Goal: Task Accomplishment & Management: Use online tool/utility

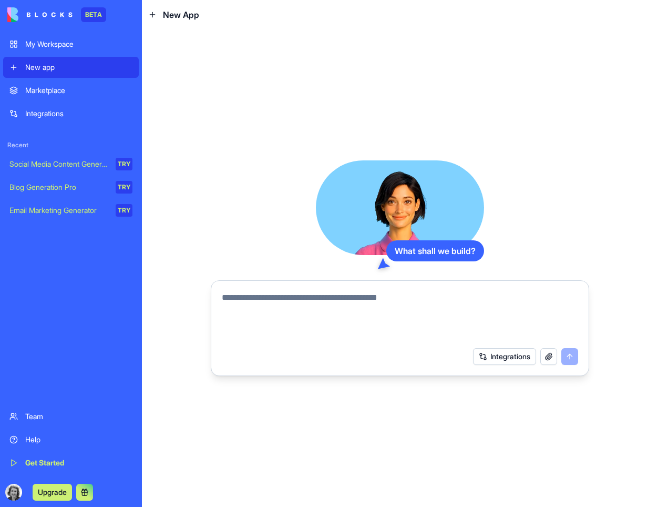
click at [241, 299] on textarea at bounding box center [400, 316] width 356 height 50
type textarea "**********"
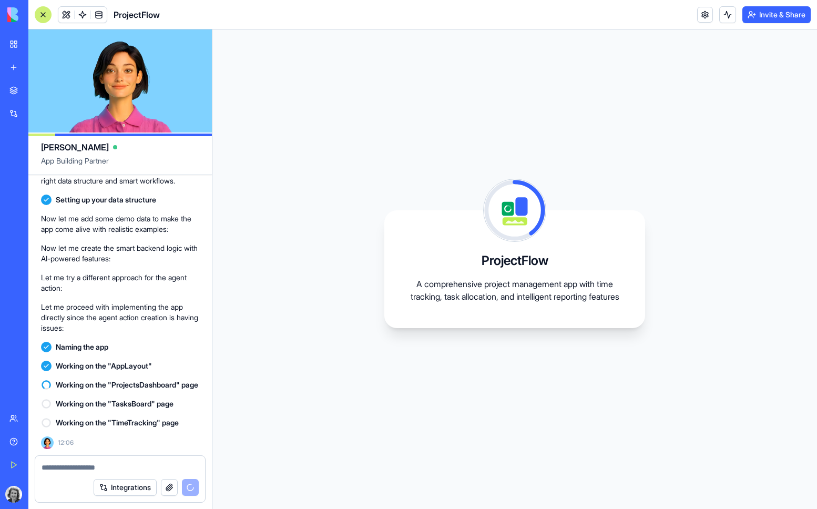
scroll to position [170, 0]
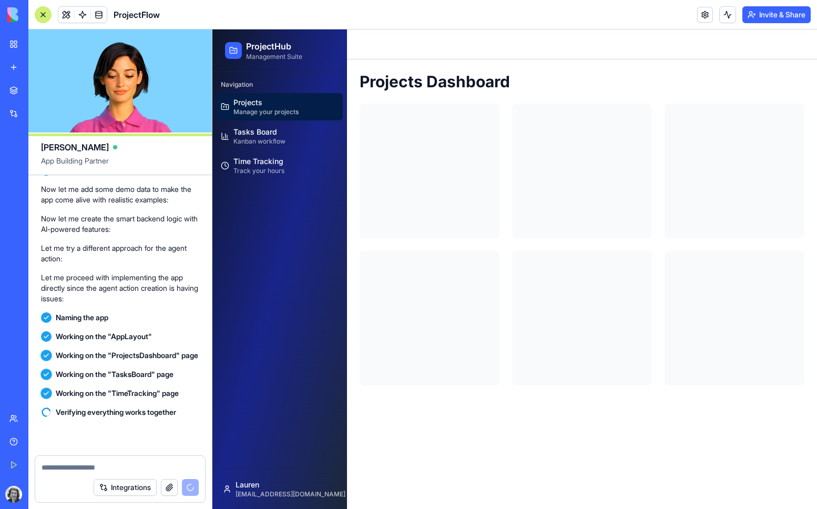
scroll to position [361, 0]
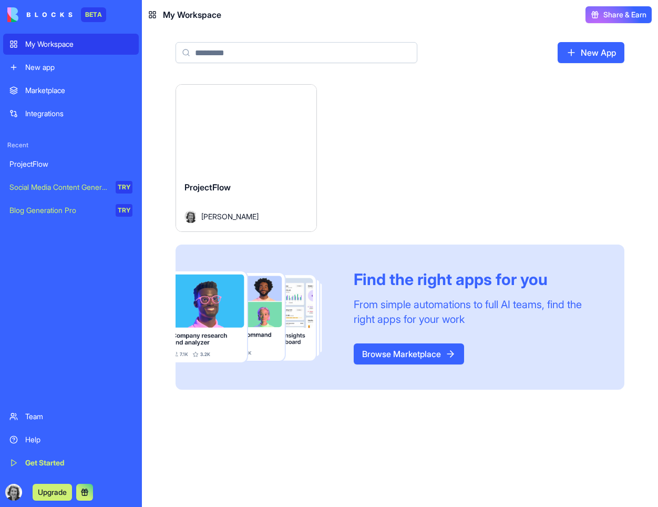
click at [247, 167] on div "Launch" at bounding box center [246, 129] width 140 height 88
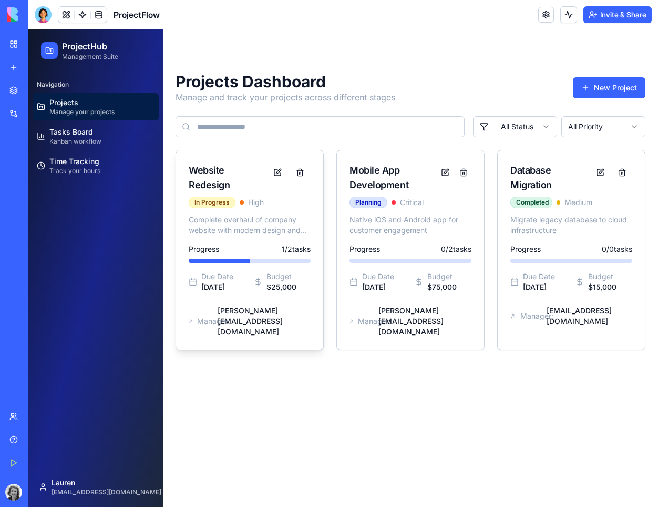
click at [245, 180] on div "Website Redesign" at bounding box center [228, 177] width 78 height 29
click at [231, 176] on div "Website Redesign" at bounding box center [228, 177] width 78 height 29
click at [199, 164] on div "Website Redesign" at bounding box center [228, 177] width 78 height 29
click at [275, 172] on button at bounding box center [277, 172] width 21 height 19
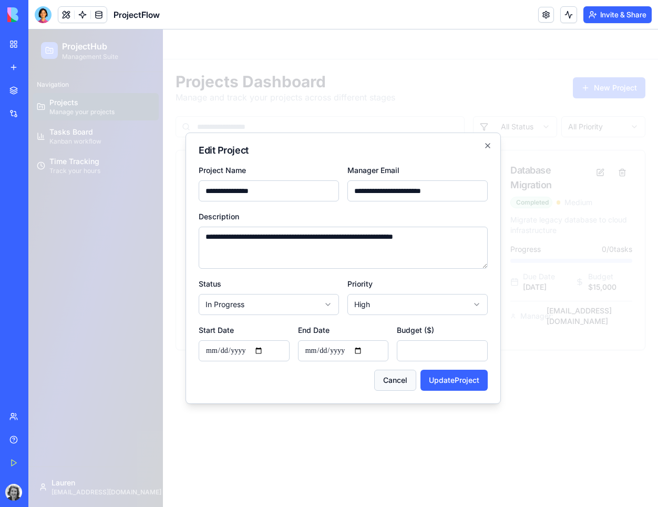
click at [390, 381] on button "Cancel" at bounding box center [395, 379] width 42 height 21
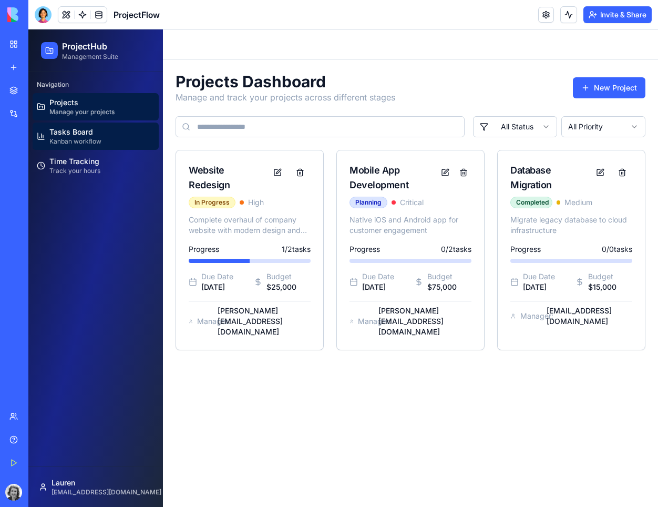
click at [81, 140] on p "Kanban workflow" at bounding box center [75, 141] width 52 height 8
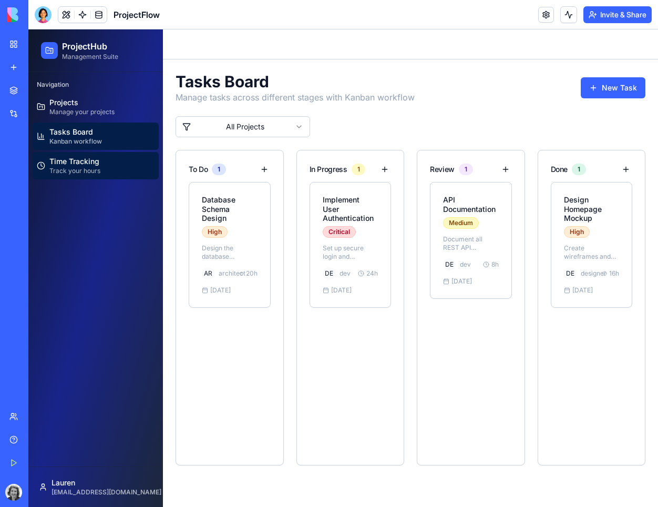
click at [79, 164] on span "Time Tracking" at bounding box center [74, 161] width 50 height 9
